Goal: Task Accomplishment & Management: Manage account settings

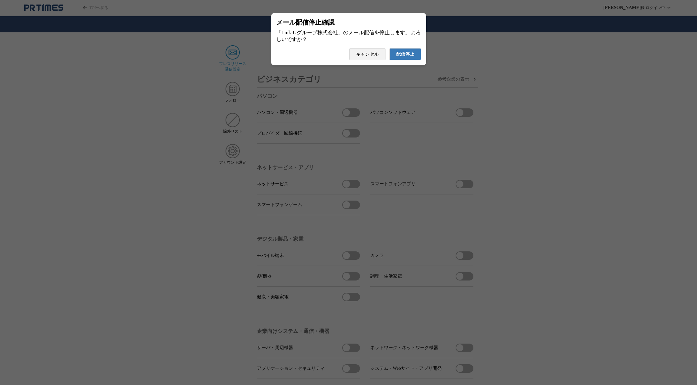
click at [408, 56] on span "配信停止" at bounding box center [405, 54] width 18 height 6
click at [413, 56] on span "配信停止" at bounding box center [405, 54] width 18 height 6
click at [408, 56] on span "配信停止" at bounding box center [405, 54] width 18 height 6
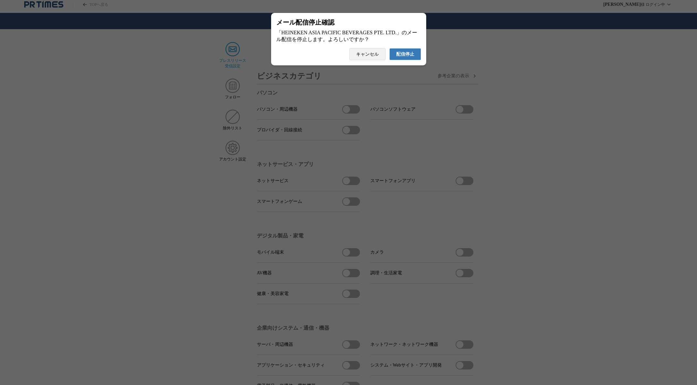
click at [405, 56] on span "配信停止" at bounding box center [405, 54] width 18 height 6
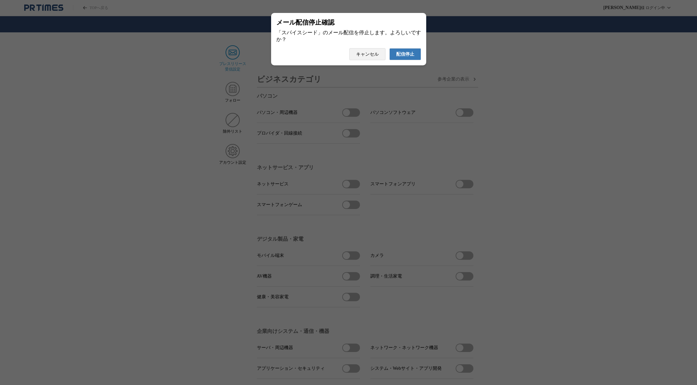
click at [404, 60] on button "配信停止" at bounding box center [405, 54] width 32 height 12
